Goal: Task Accomplishment & Management: Manage account settings

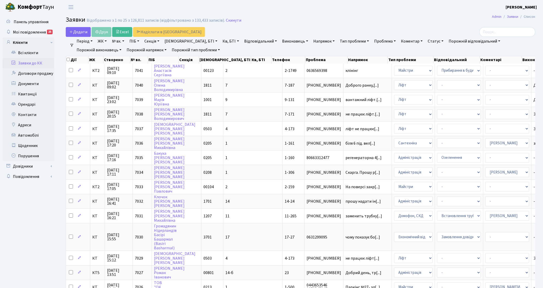
select select "25"
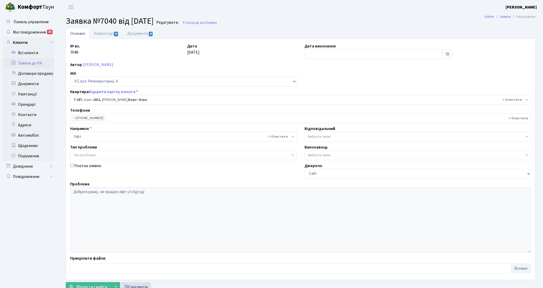
select select "5028"
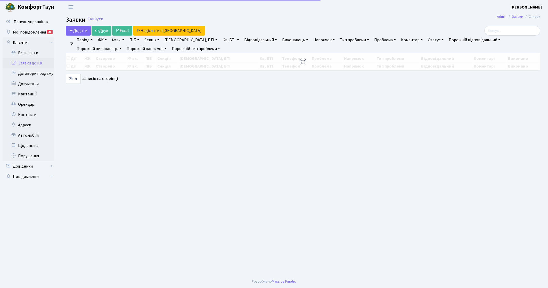
select select "25"
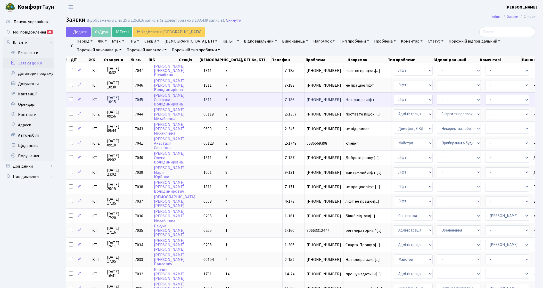
click at [111, 103] on span "16.08.2025 10:15" at bounding box center [118, 100] width 23 height 8
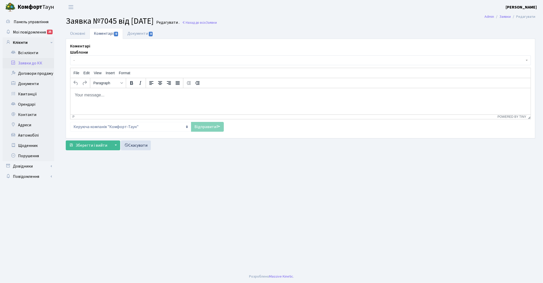
click at [117, 63] on span "-" at bounding box center [298, 60] width 451 height 5
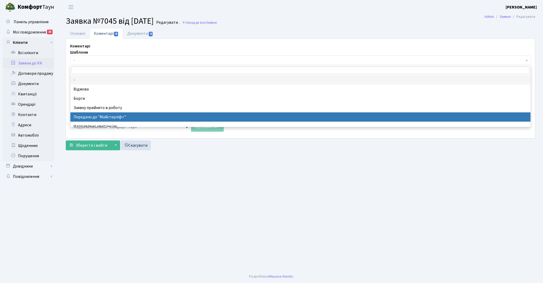
select select "9"
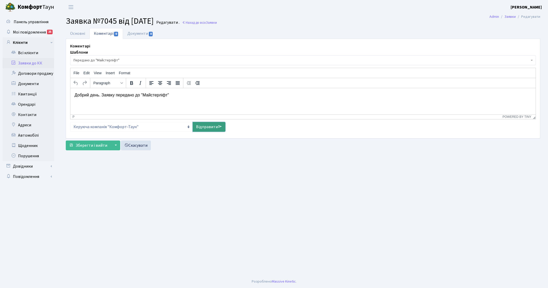
click at [198, 131] on link "Відправити" at bounding box center [208, 127] width 33 height 10
select select
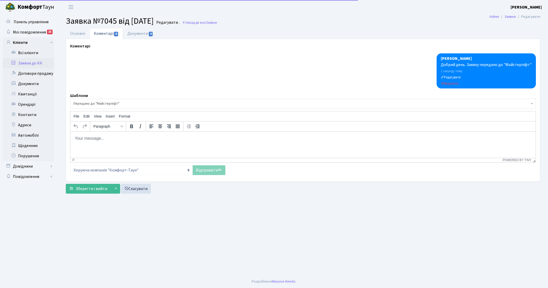
click at [32, 64] on link "Заявки до КК" at bounding box center [29, 63] width 52 height 10
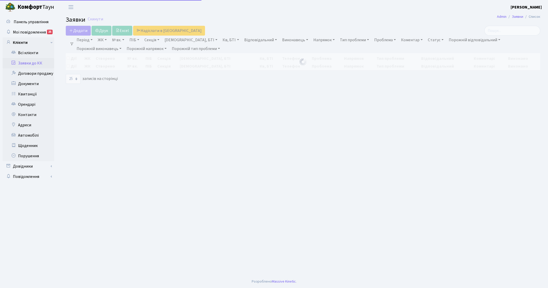
select select "25"
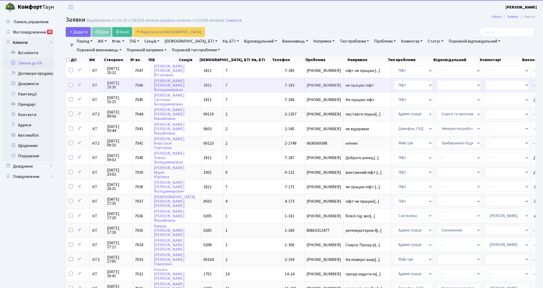
scroll to position [1, 0]
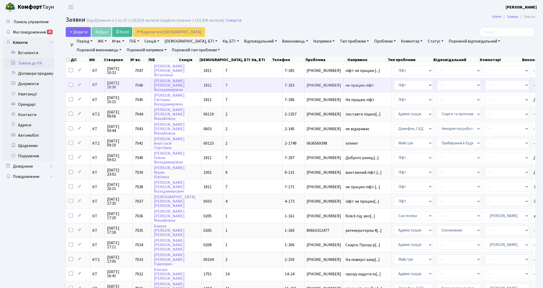
click at [97, 86] on span "КТ" at bounding box center [97, 85] width 10 height 4
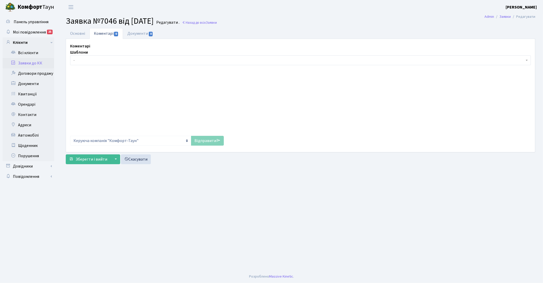
drag, startPoint x: 0, startPoint y: 0, endPoint x: 103, endPoint y: 65, distance: 121.2
click at [103, 65] on span "-" at bounding box center [300, 60] width 460 height 10
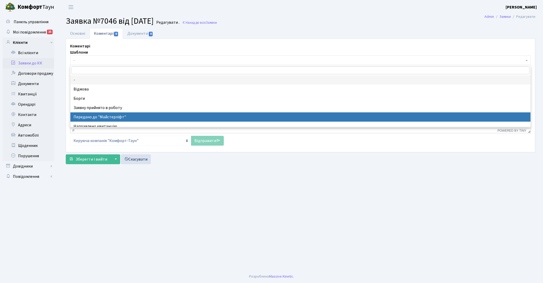
select select "9"
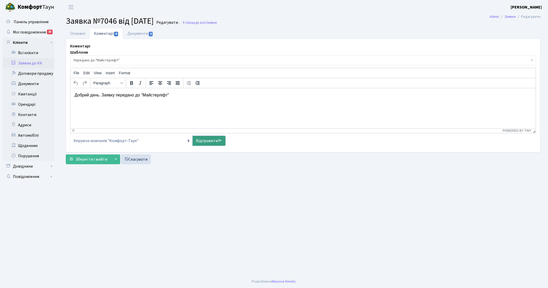
click at [219, 143] on link "Відправити" at bounding box center [208, 141] width 33 height 10
select select
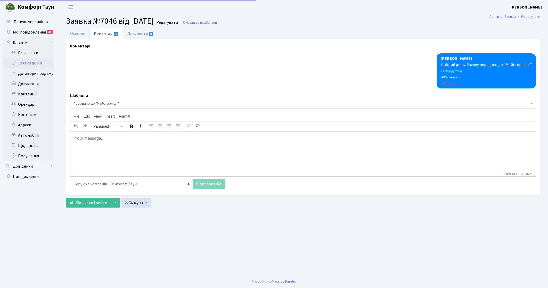
click at [40, 61] on link "Заявки до КК" at bounding box center [29, 63] width 52 height 10
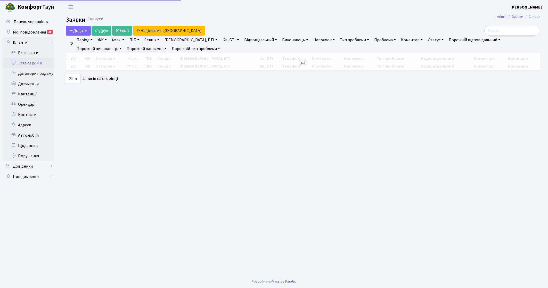
select select "25"
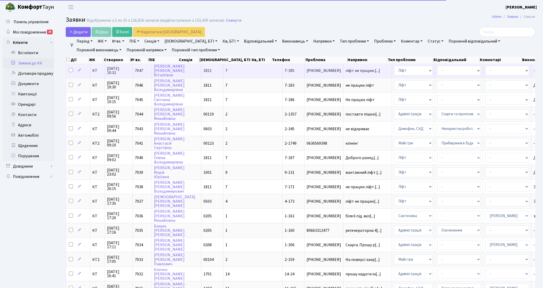
click at [95, 71] on span "КТ" at bounding box center [97, 71] width 10 height 4
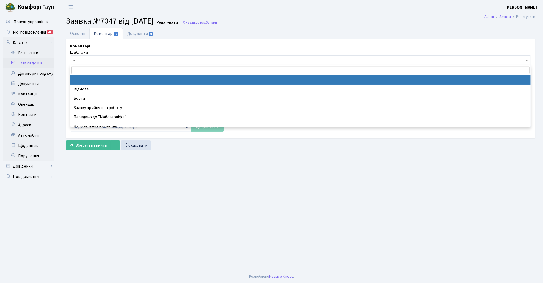
click at [97, 62] on span "-" at bounding box center [298, 60] width 451 height 5
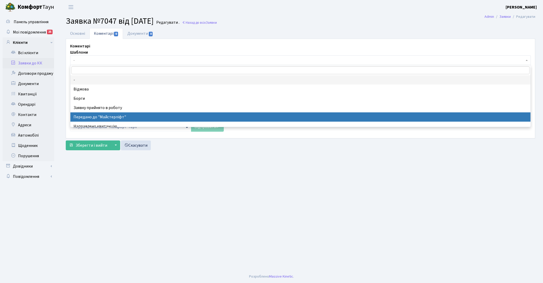
select select "9"
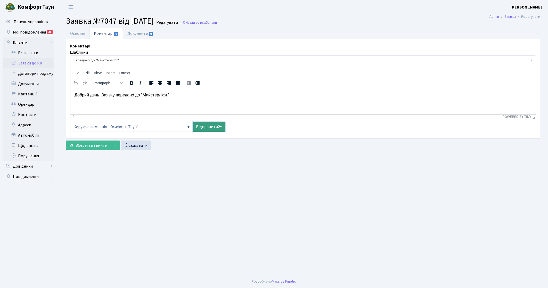
click at [218, 129] on link "Відправити" at bounding box center [208, 127] width 33 height 10
select select
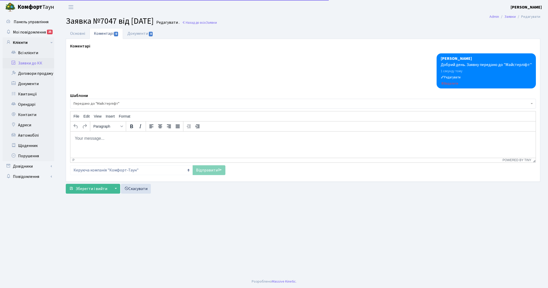
click at [43, 66] on link "Заявки до КК" at bounding box center [29, 63] width 52 height 10
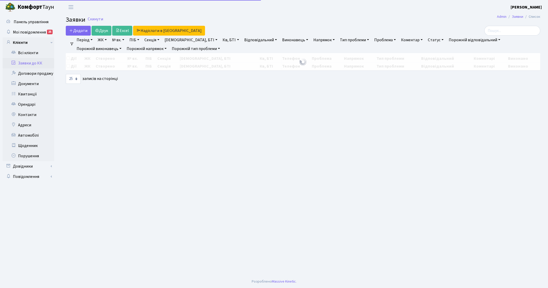
select select "25"
